Goal: Communication & Community: Share content

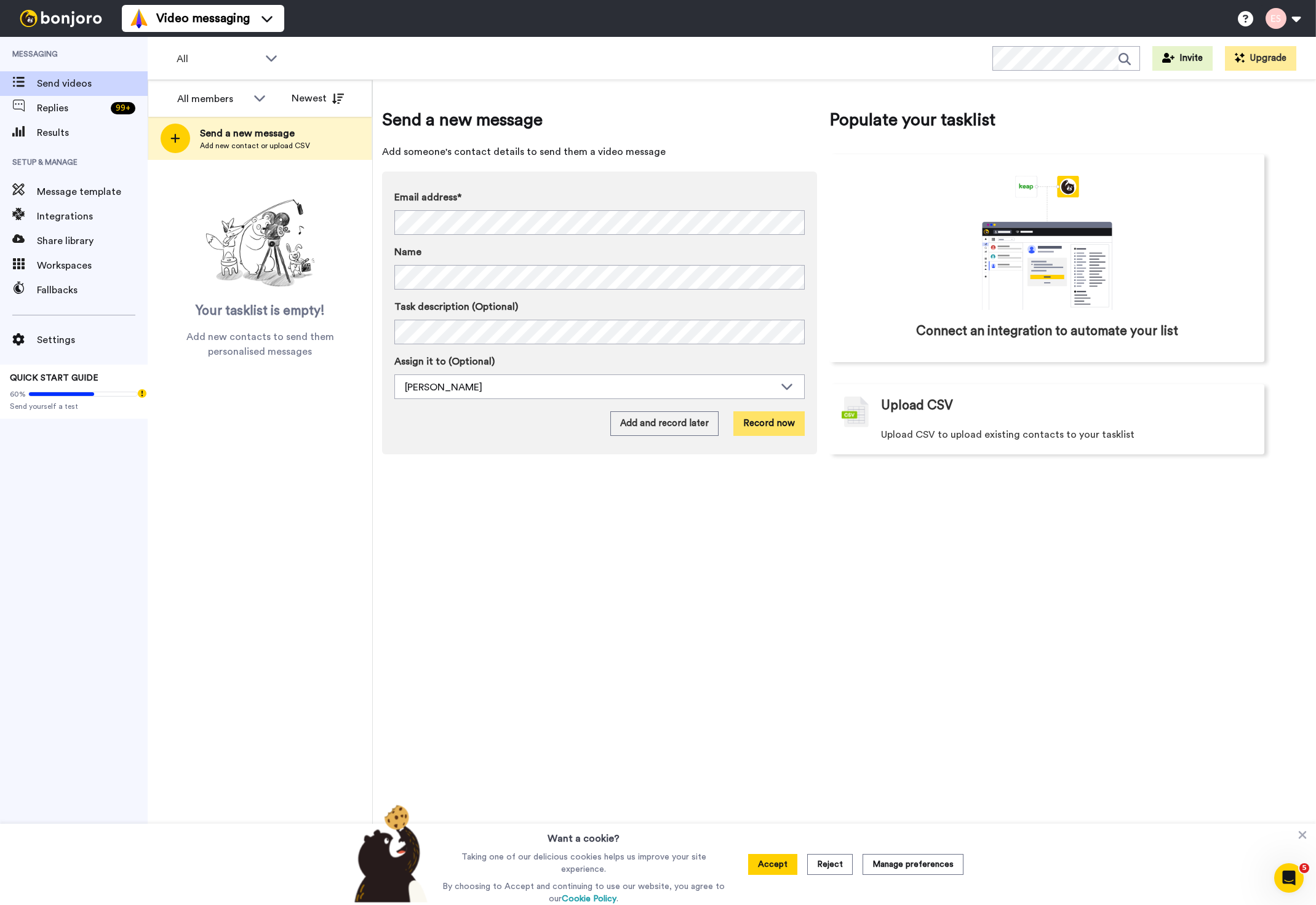
click at [763, 423] on button "Record now" at bounding box center [769, 423] width 71 height 25
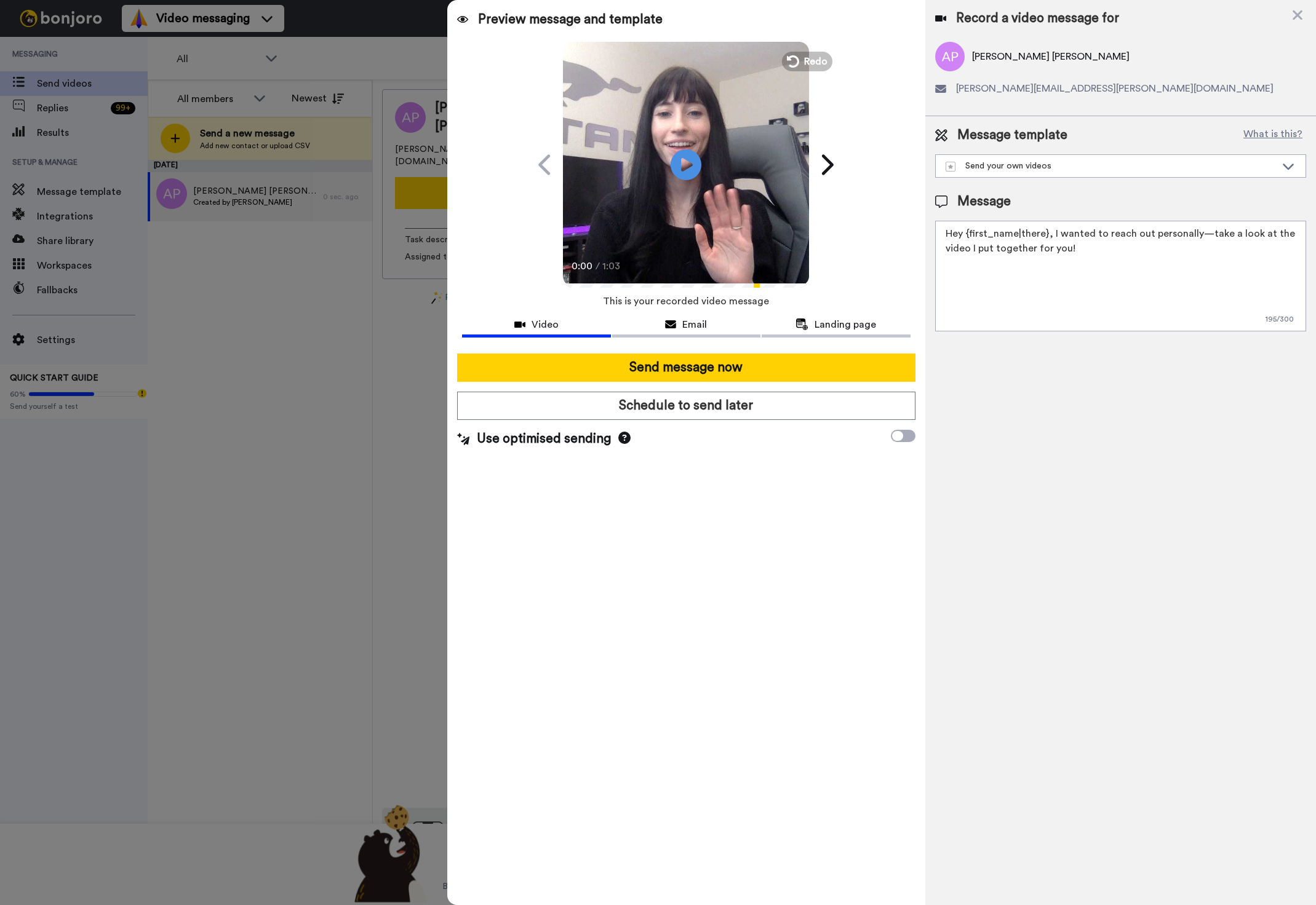
click at [634, 371] on button "Send message now" at bounding box center [686, 368] width 457 height 28
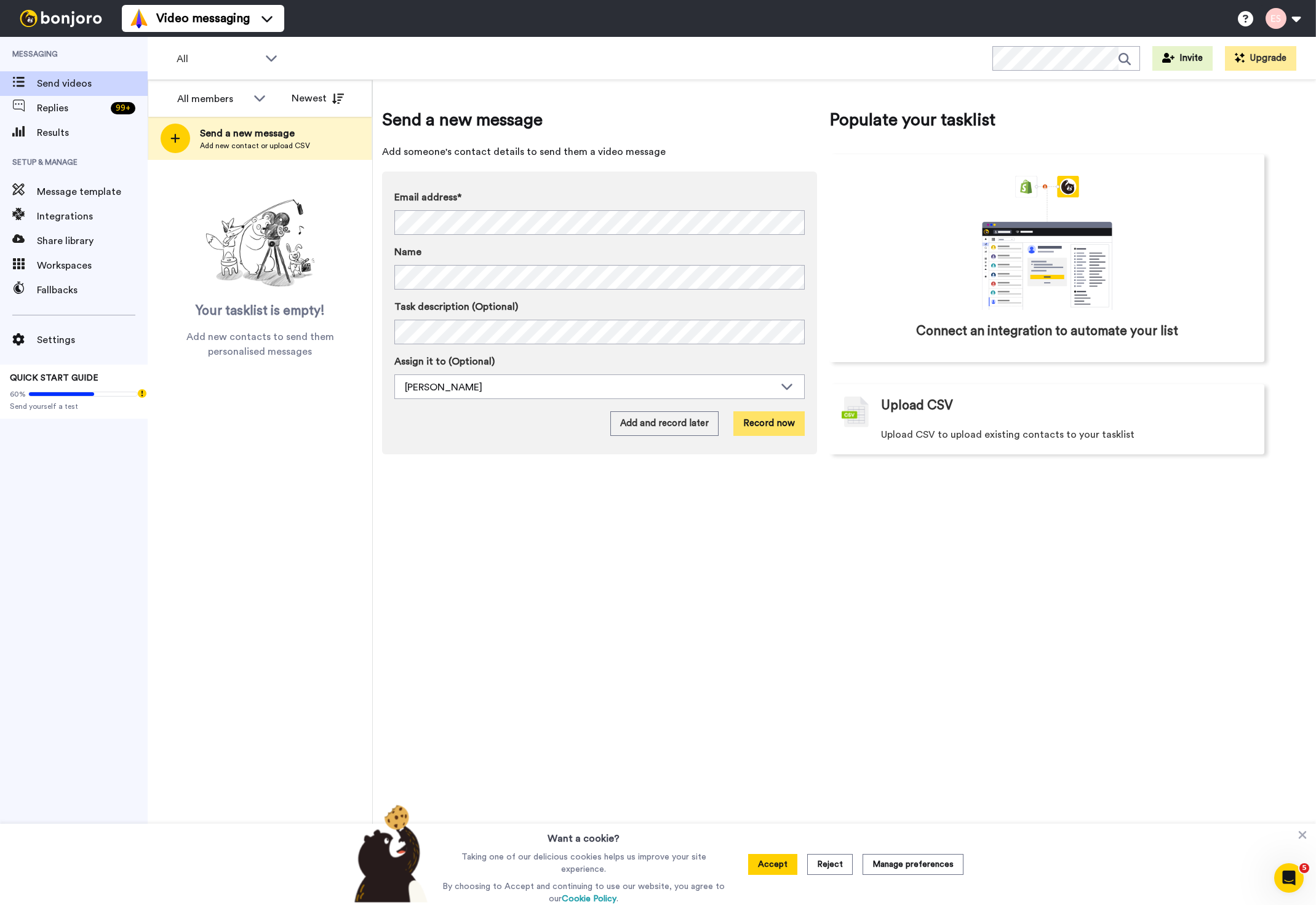
click at [776, 424] on button "Record now" at bounding box center [769, 423] width 71 height 25
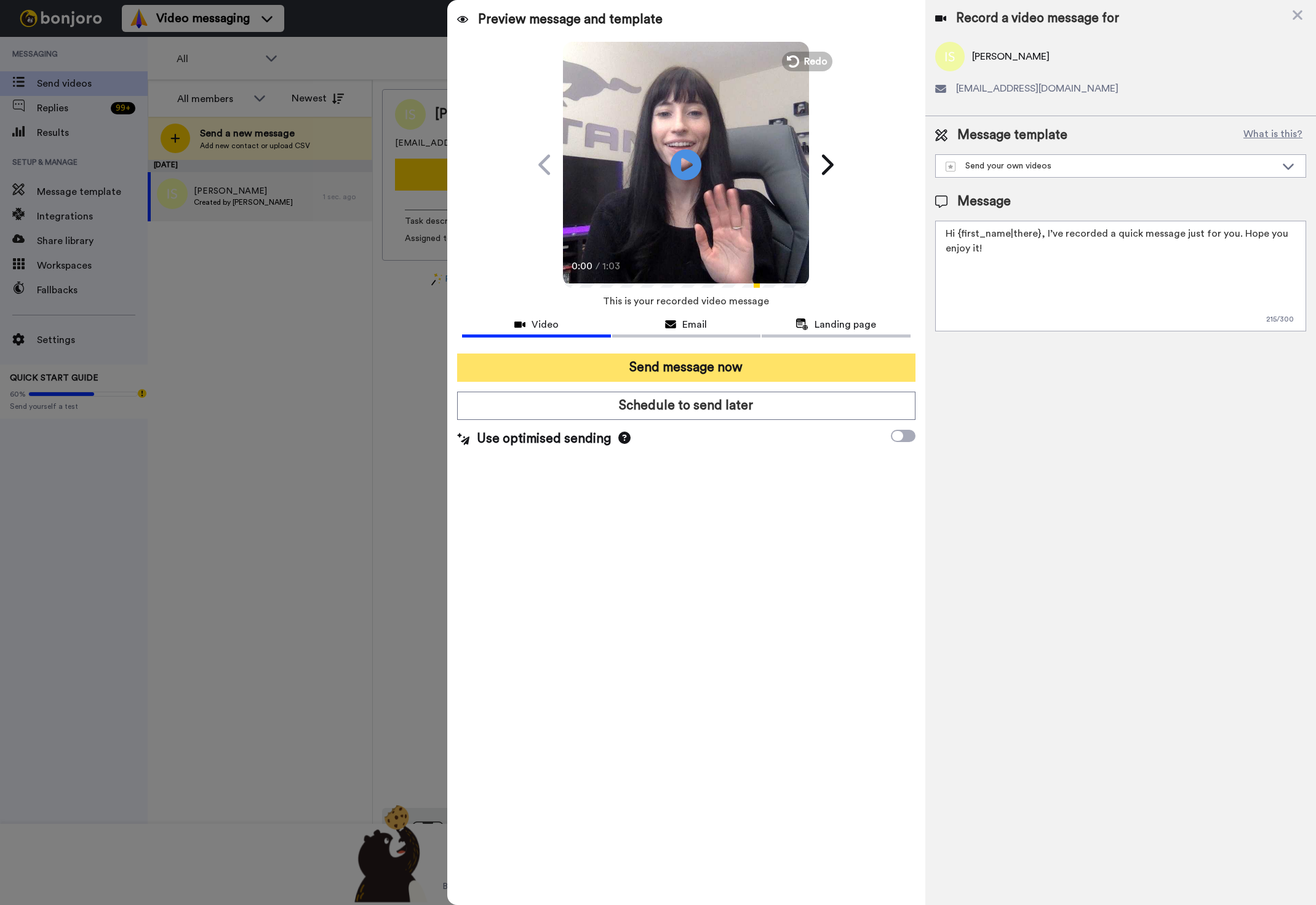
click at [752, 373] on button "Send message now" at bounding box center [686, 368] width 457 height 28
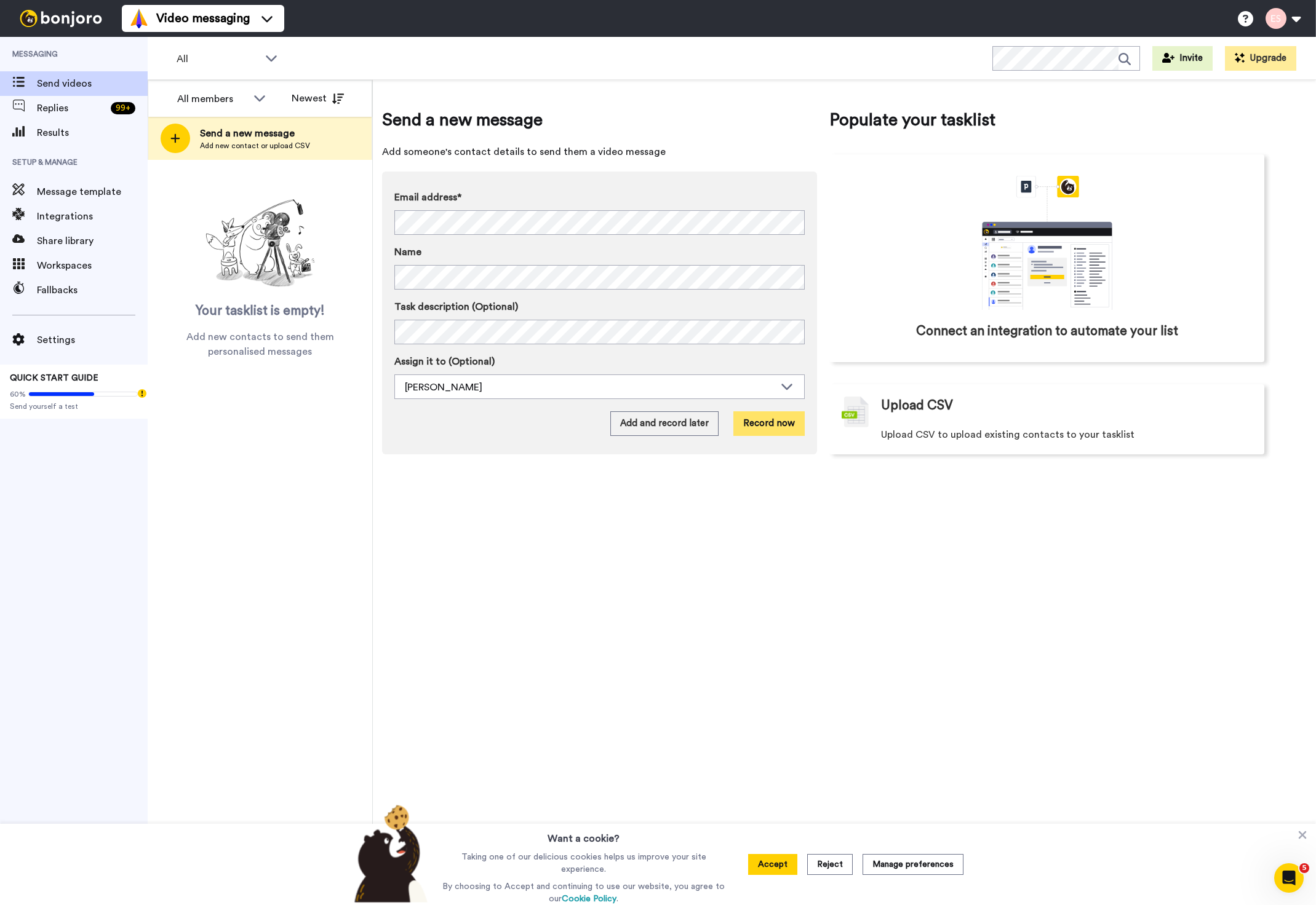
click at [759, 423] on button "Record now" at bounding box center [769, 423] width 71 height 25
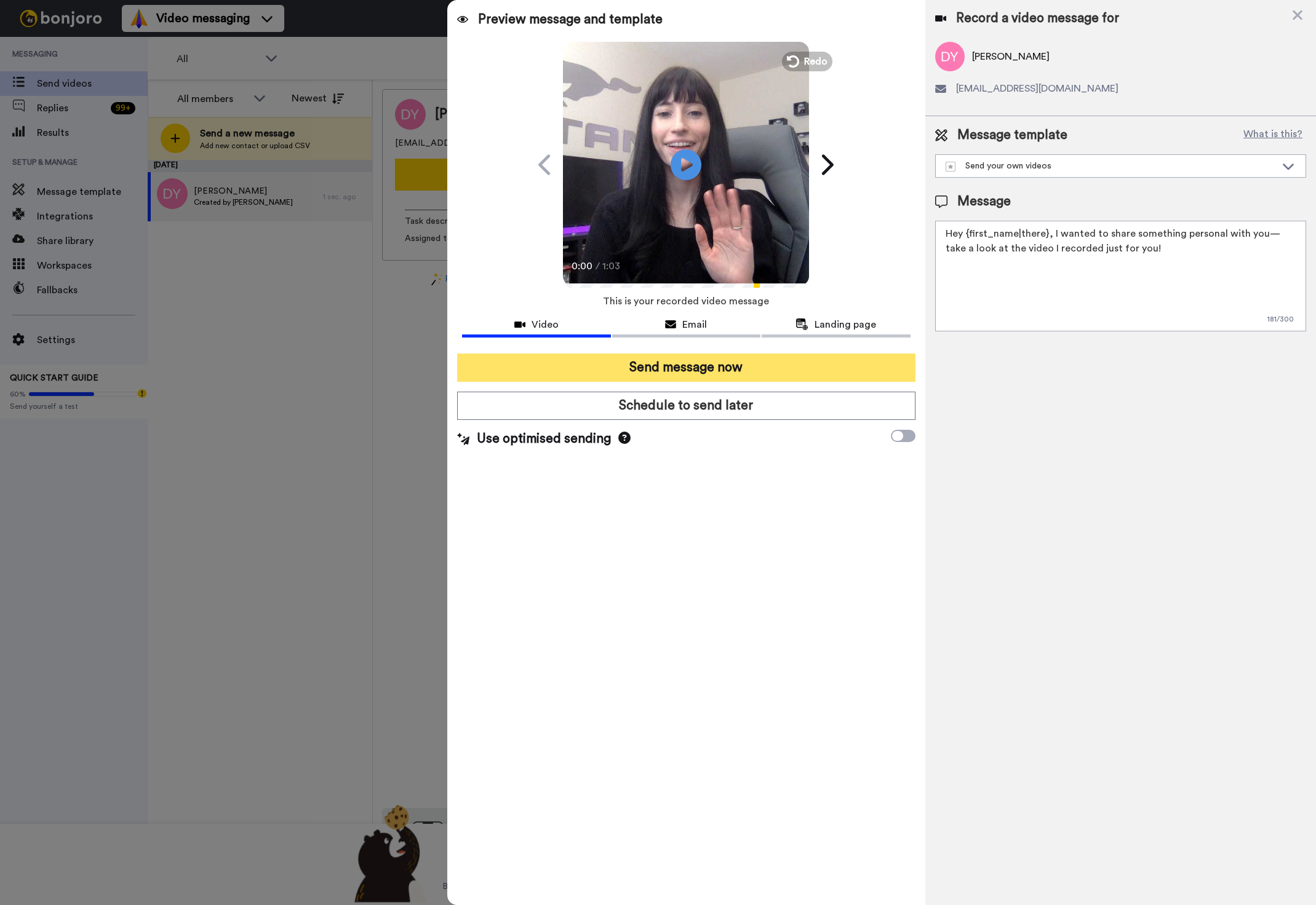
click at [701, 366] on button "Send message now" at bounding box center [686, 368] width 457 height 28
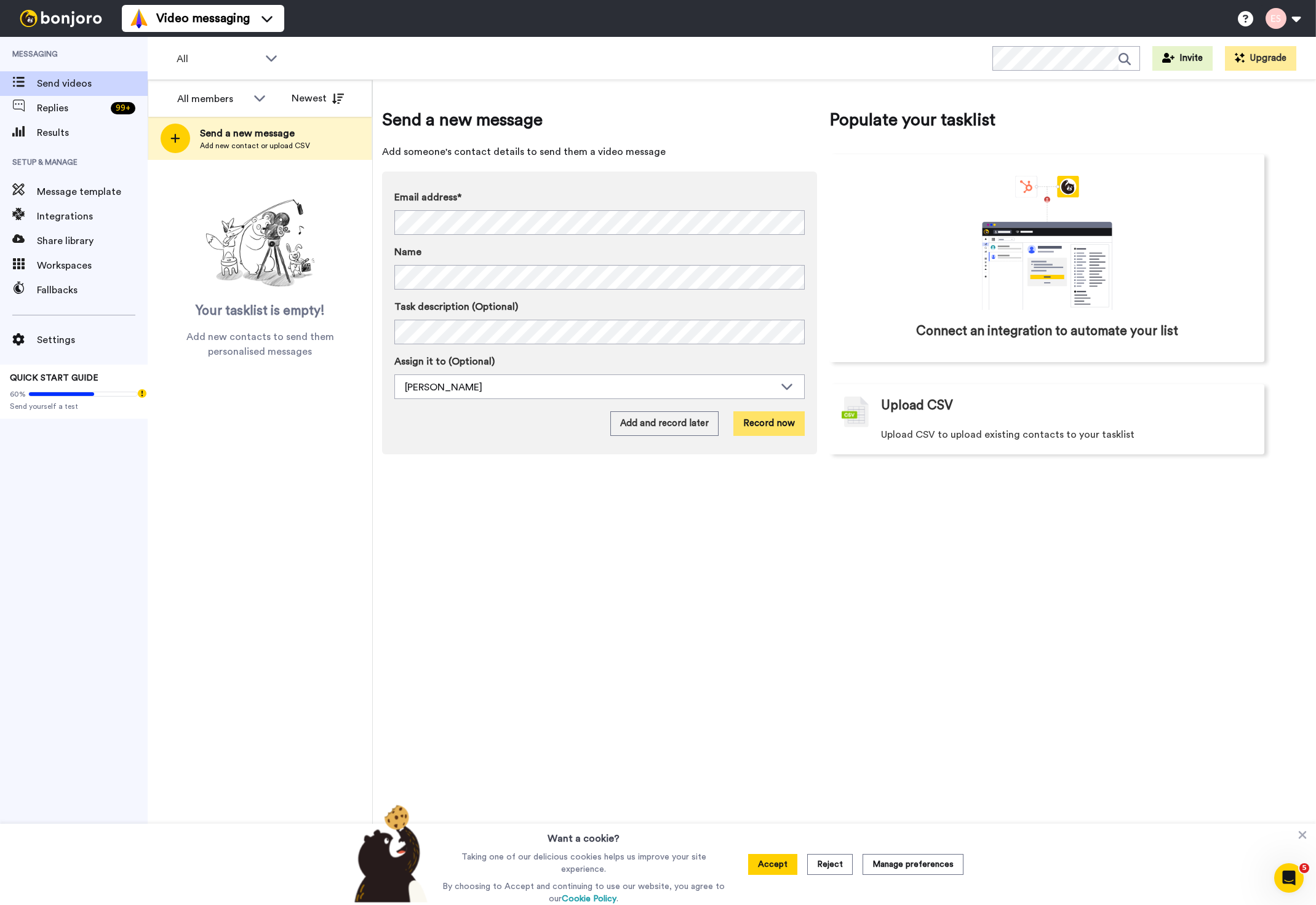
click at [789, 431] on button "Record now" at bounding box center [769, 423] width 71 height 25
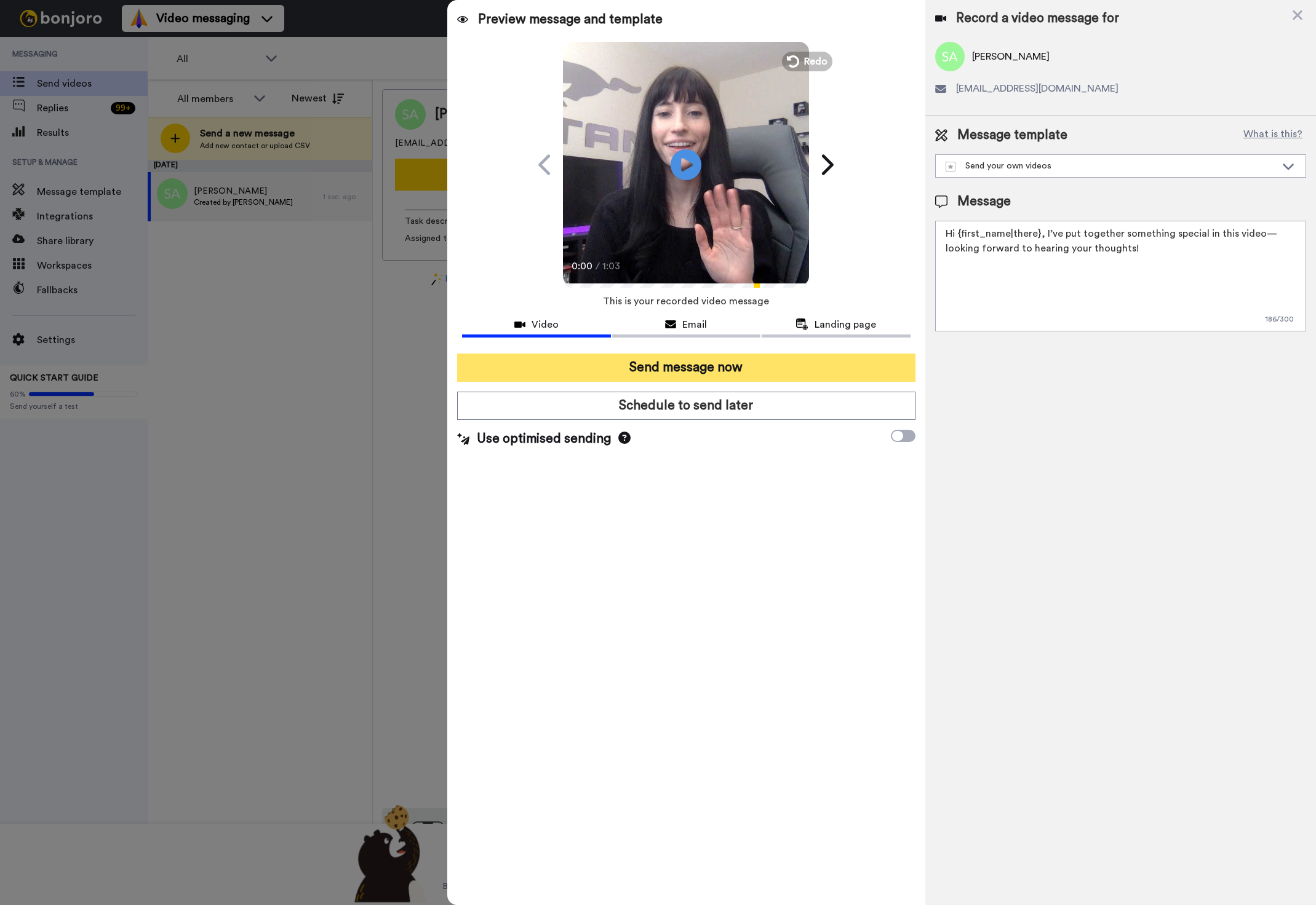
click at [718, 368] on button "Send message now" at bounding box center [686, 368] width 457 height 28
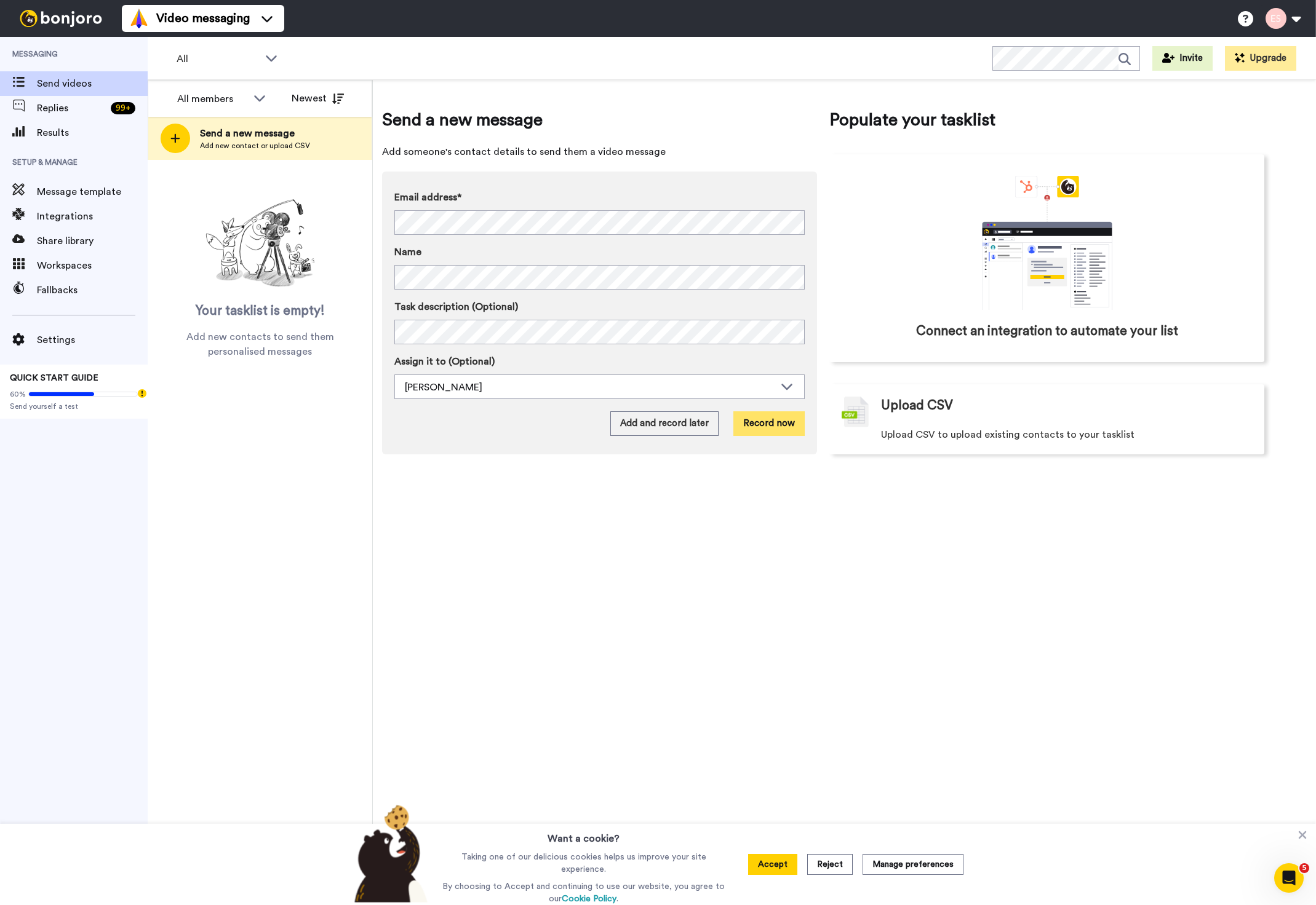
click at [792, 426] on button "Record now" at bounding box center [769, 423] width 71 height 25
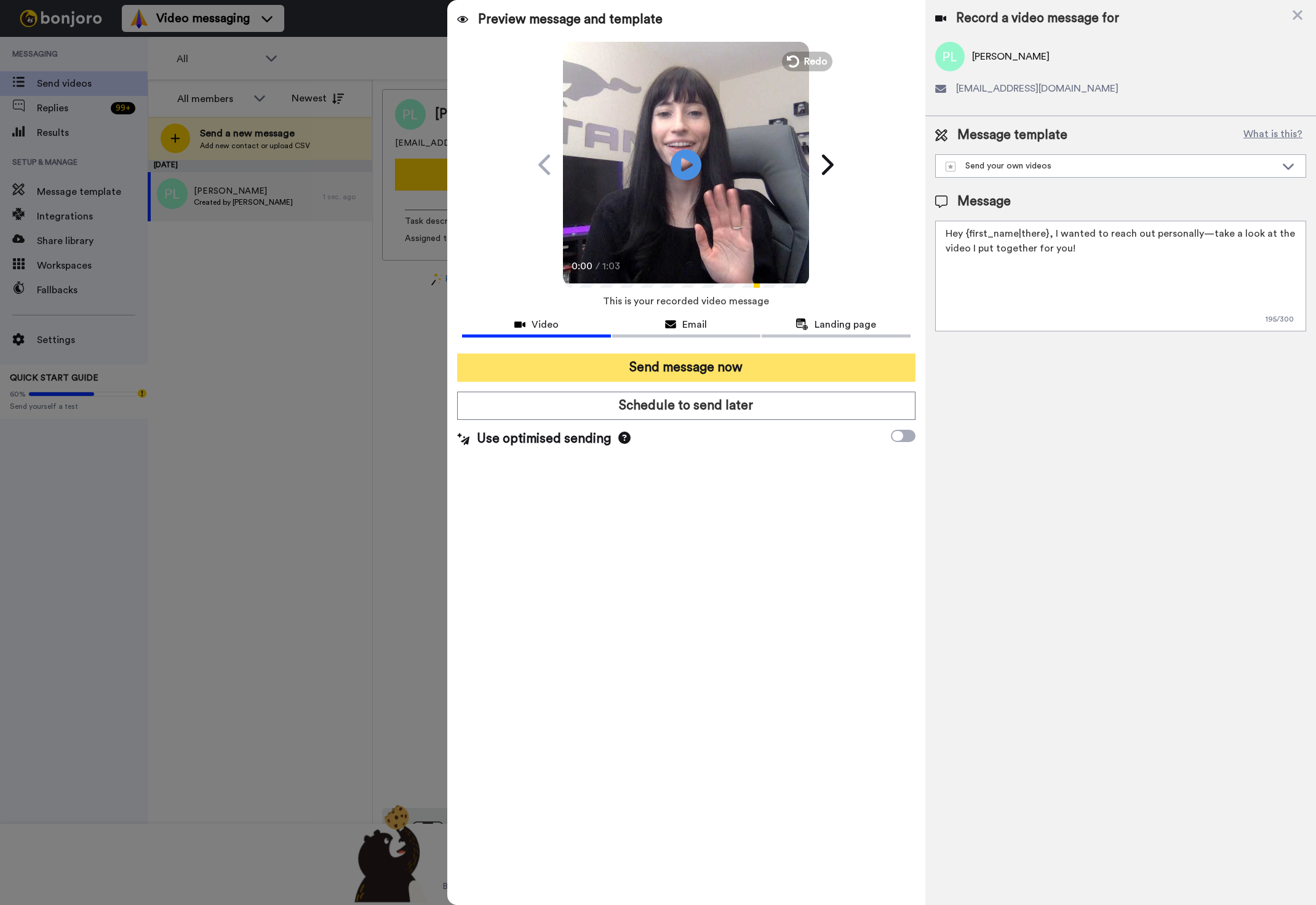
click at [659, 366] on button "Send message now" at bounding box center [686, 368] width 457 height 28
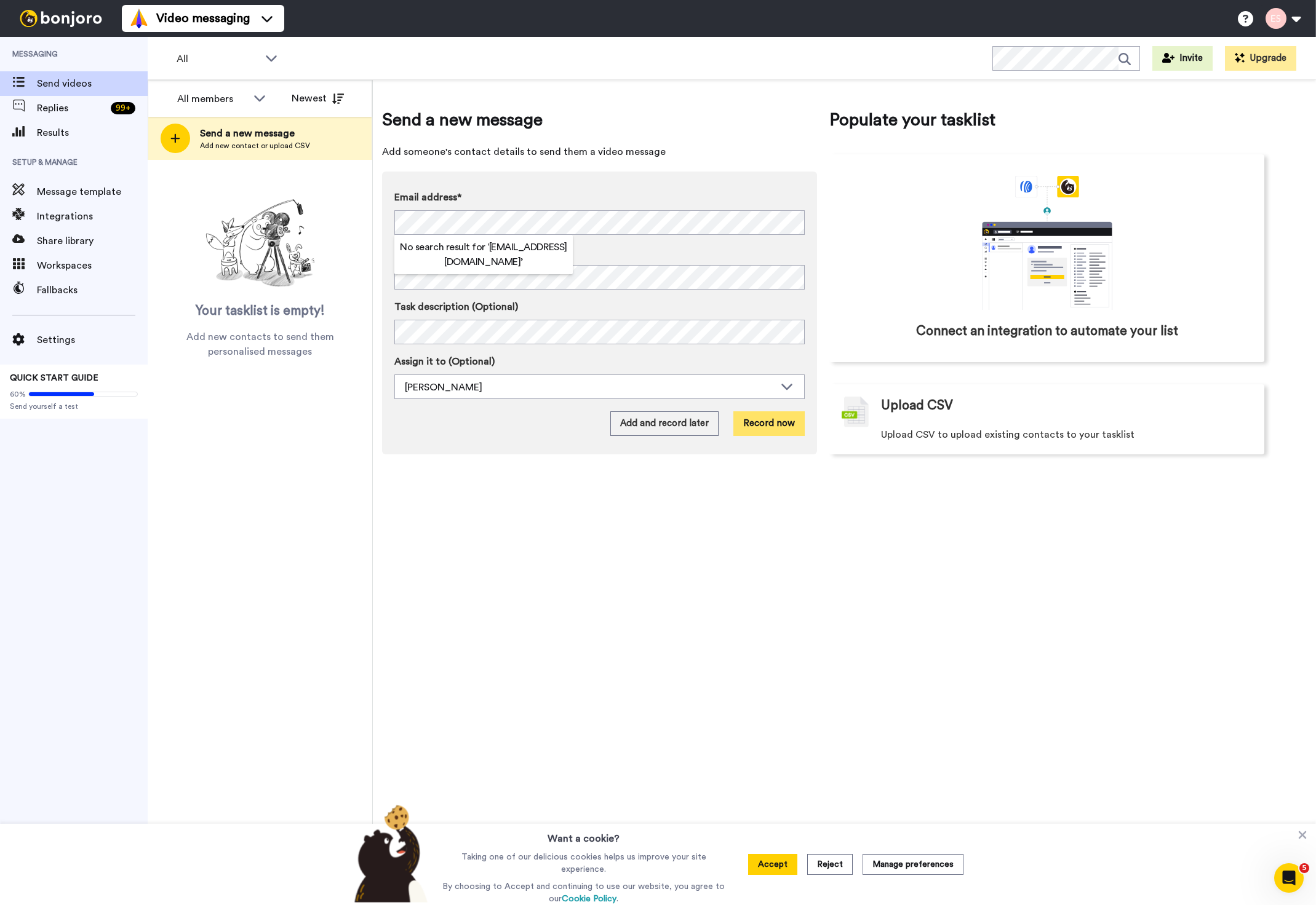
click at [749, 432] on button "Record now" at bounding box center [769, 423] width 71 height 25
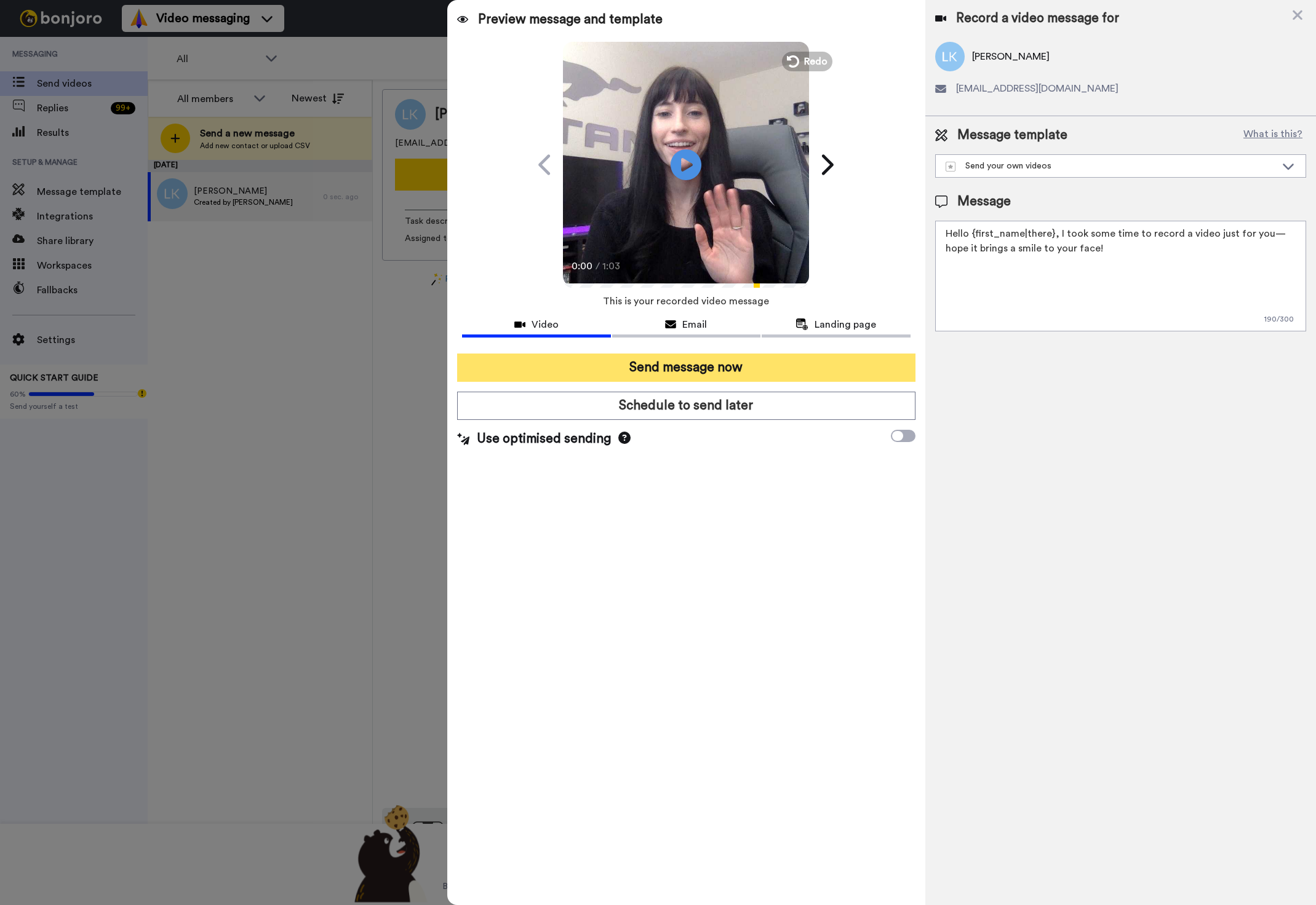
click at [685, 366] on button "Send message now" at bounding box center [686, 368] width 457 height 28
